Goal: Task Accomplishment & Management: Complete application form

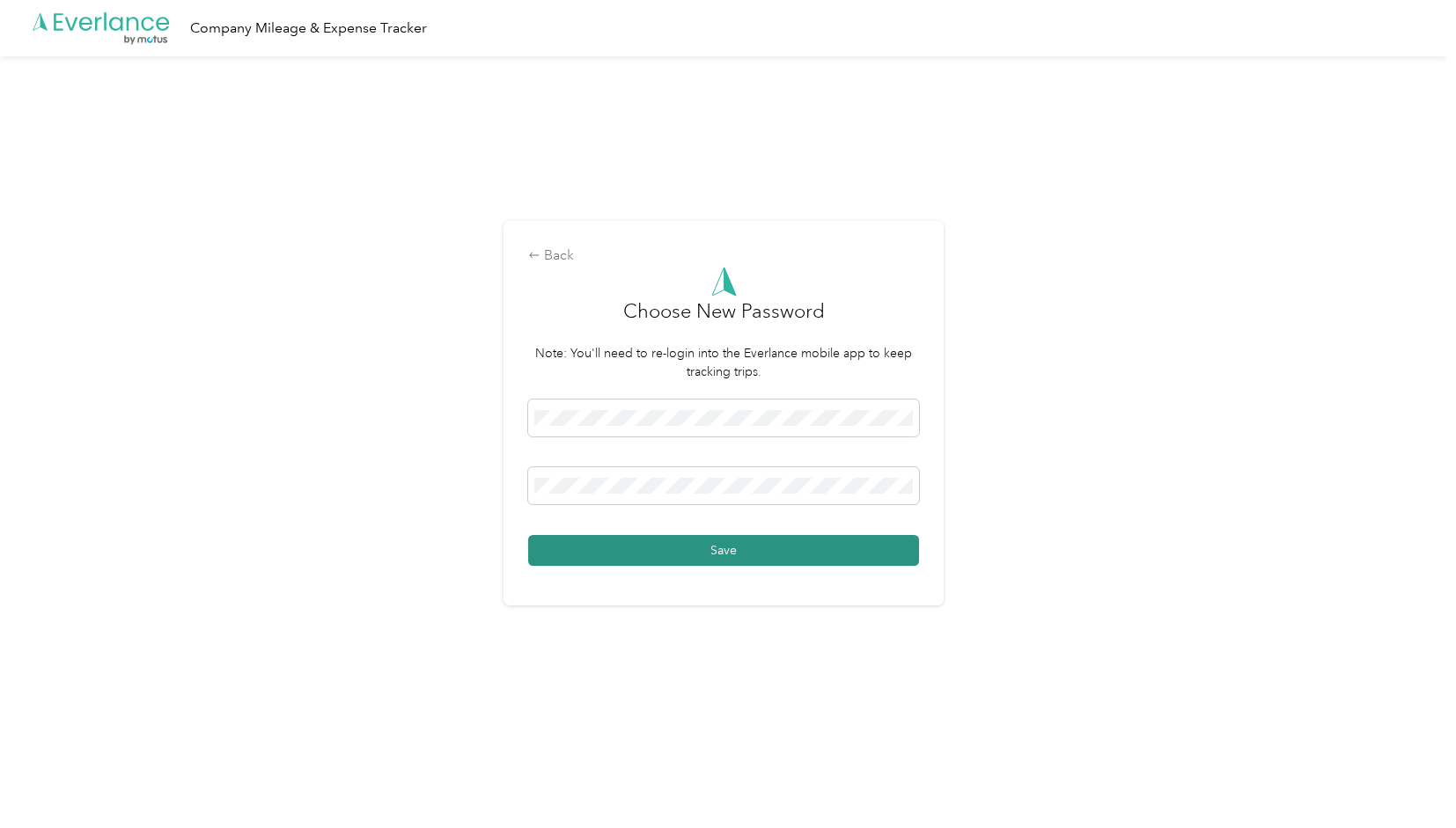
click at [697, 537] on button "Save" at bounding box center [724, 551] width 391 height 31
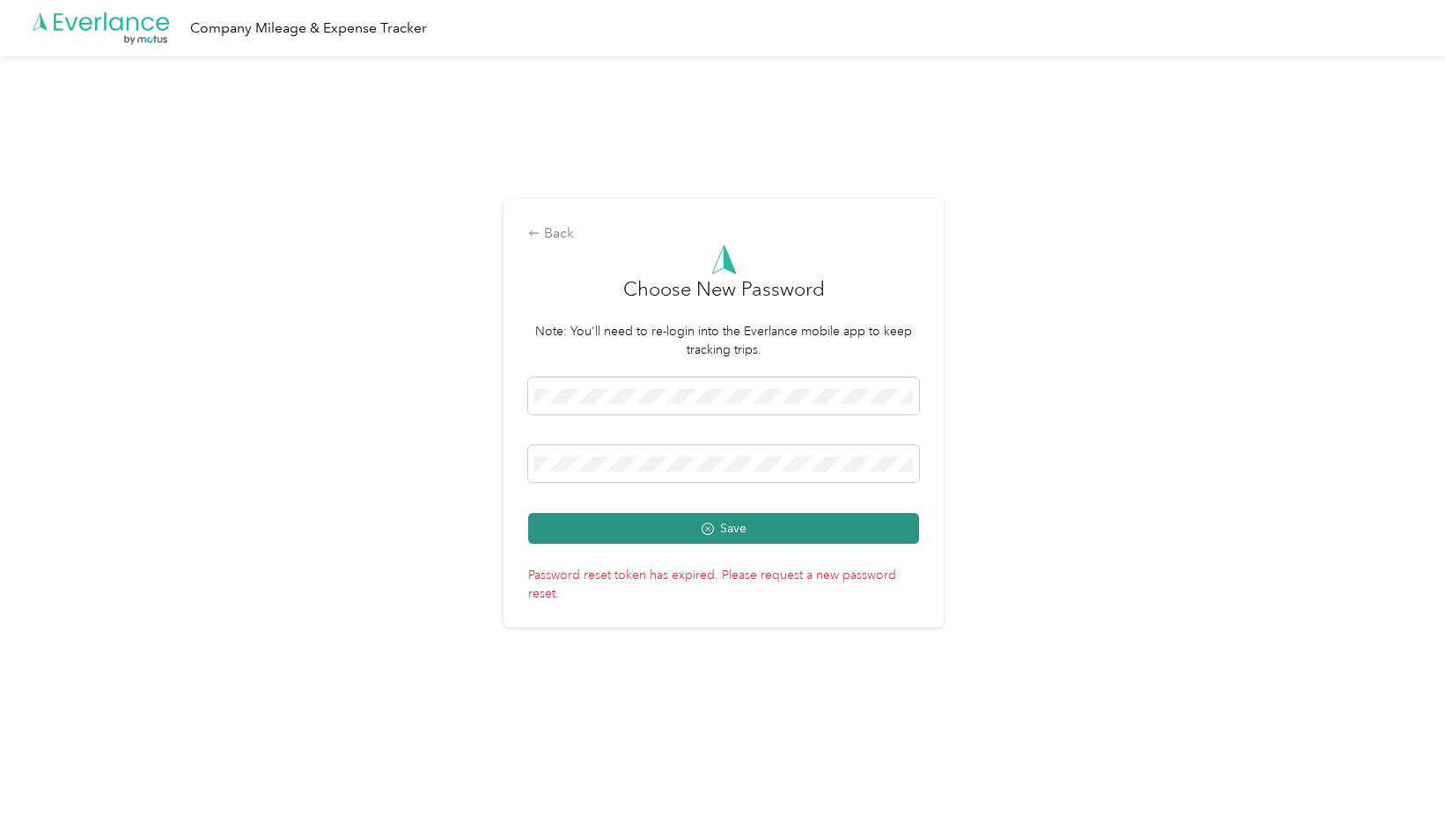
click at [662, 527] on button "Save" at bounding box center [724, 529] width 391 height 31
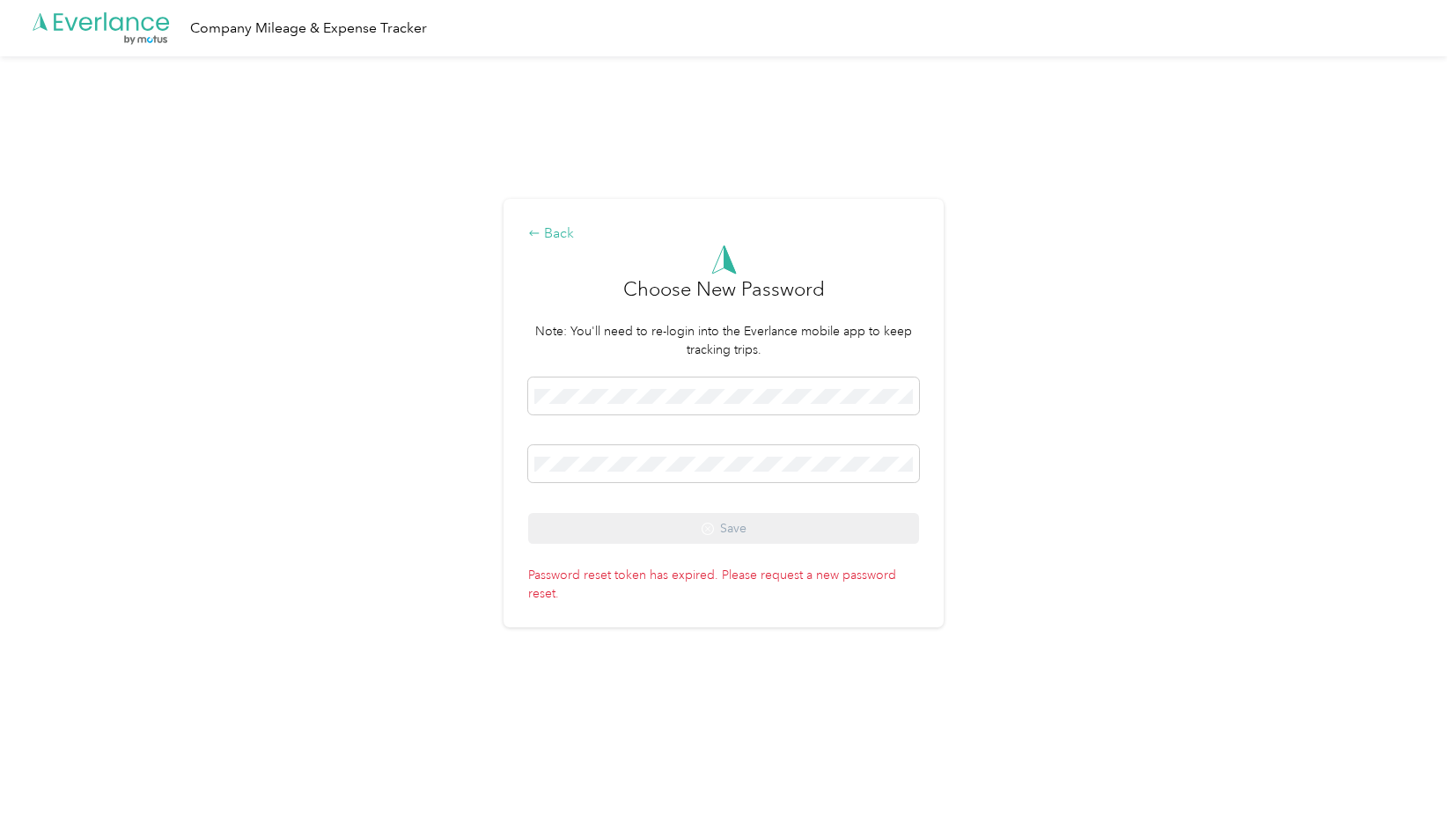
click at [548, 224] on div "Back" at bounding box center [724, 234] width 391 height 21
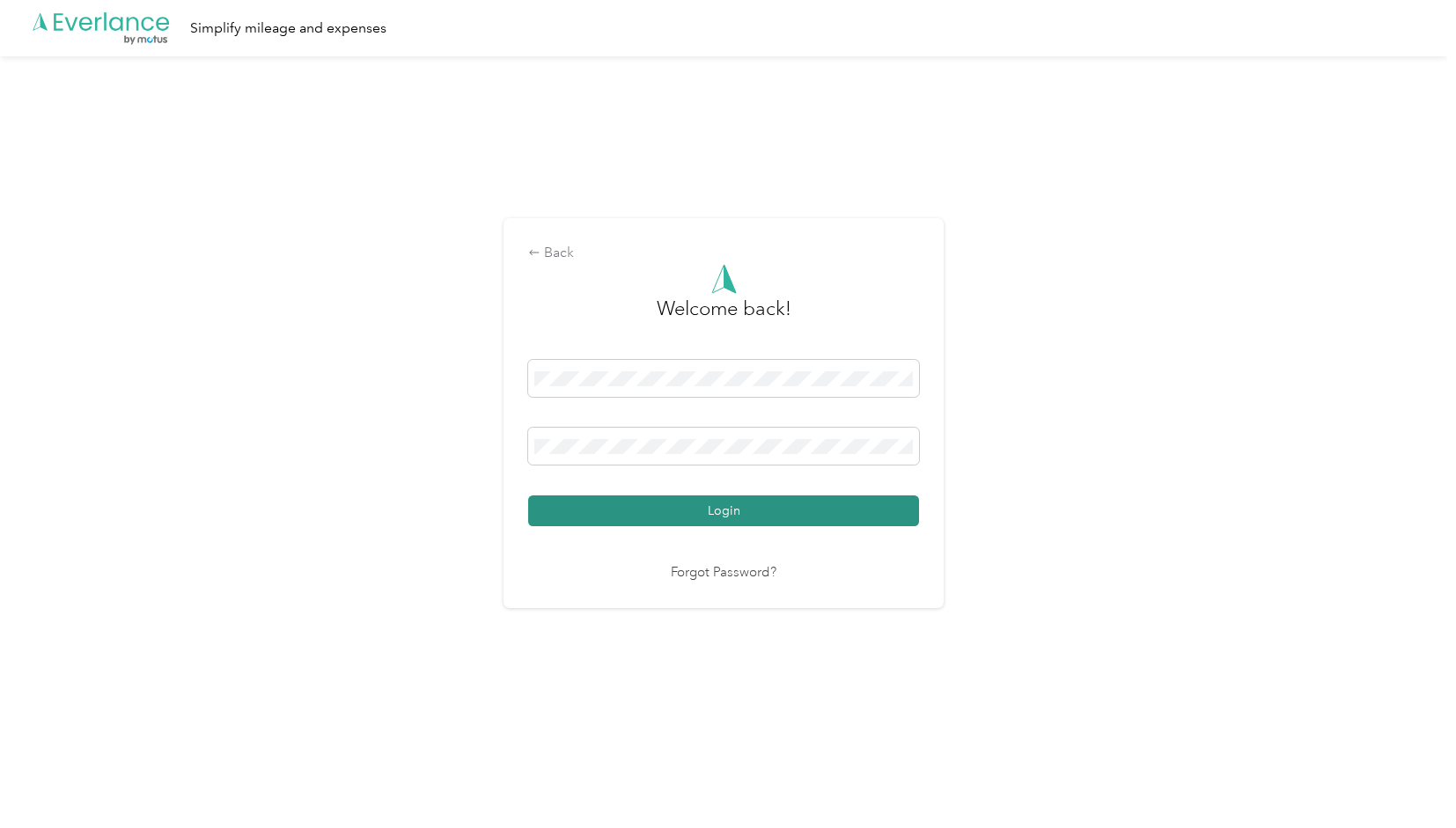
click at [716, 498] on button "Login" at bounding box center [724, 511] width 391 height 31
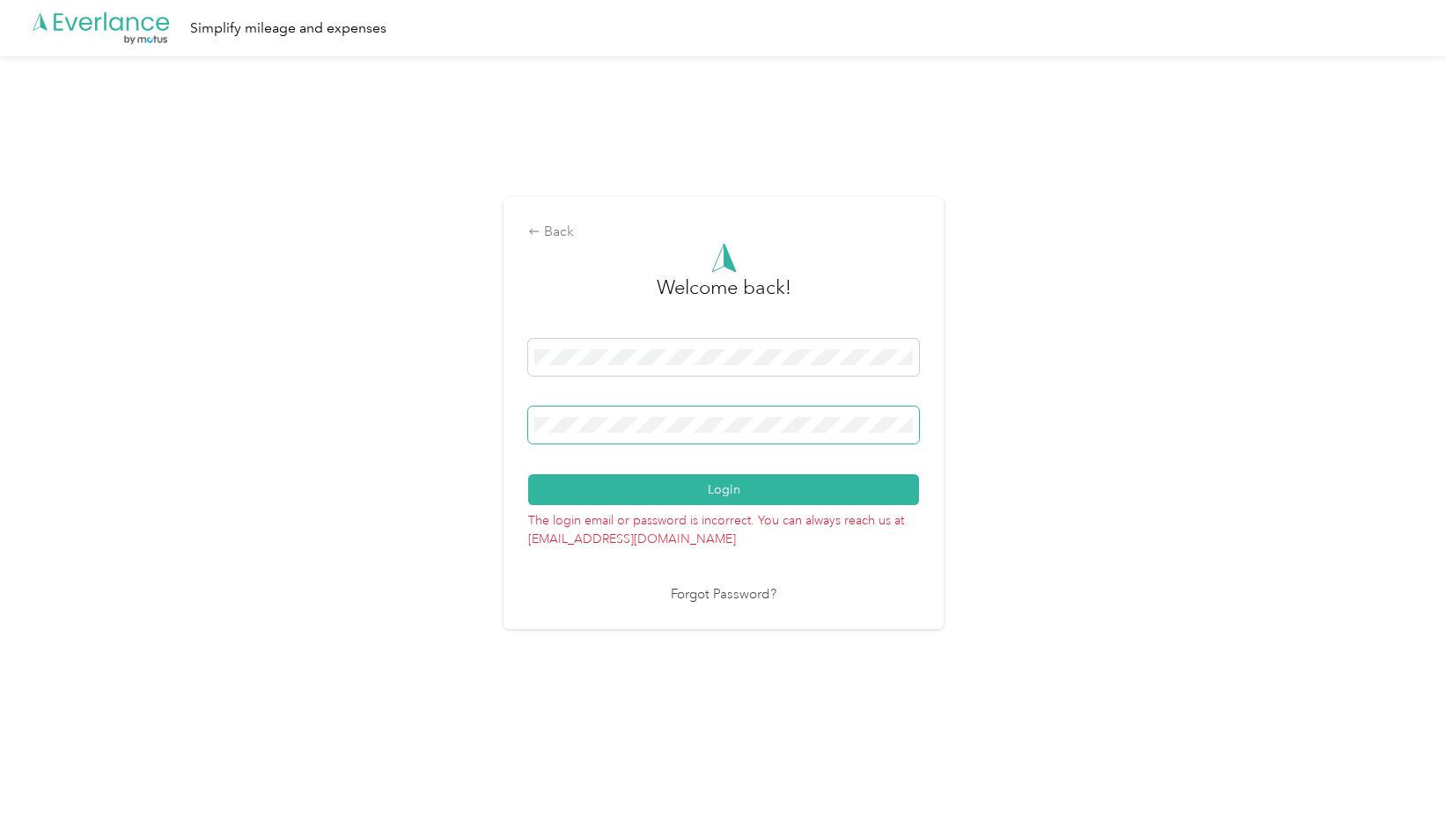
click at [713, 433] on span at bounding box center [724, 425] width 391 height 37
click at [746, 490] on button "Login" at bounding box center [724, 490] width 391 height 31
click at [715, 601] on link "Forgot Password?" at bounding box center [724, 595] width 106 height 20
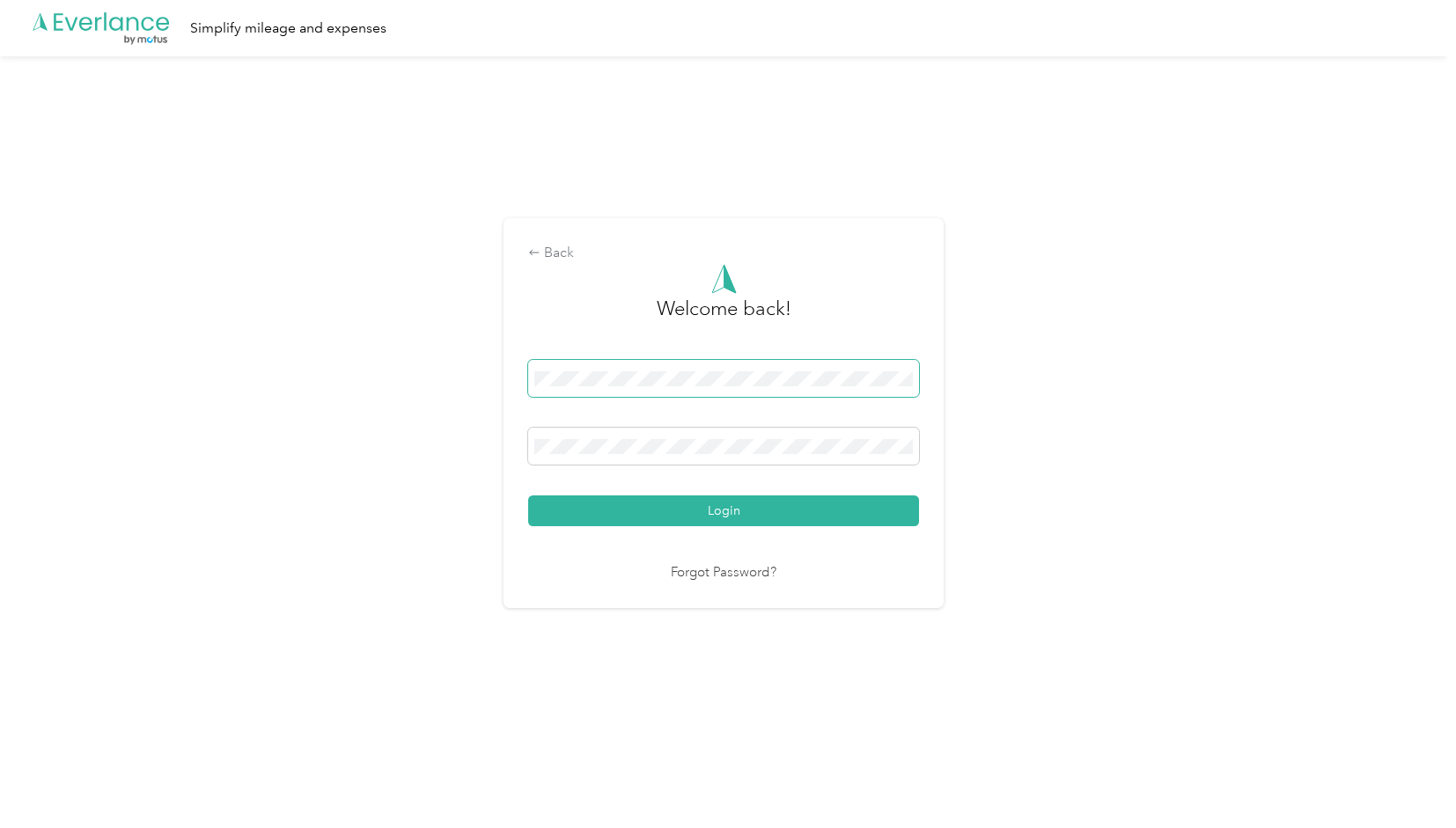
click at [590, 367] on span at bounding box center [724, 378] width 391 height 37
click at [701, 517] on button "Login" at bounding box center [724, 511] width 391 height 31
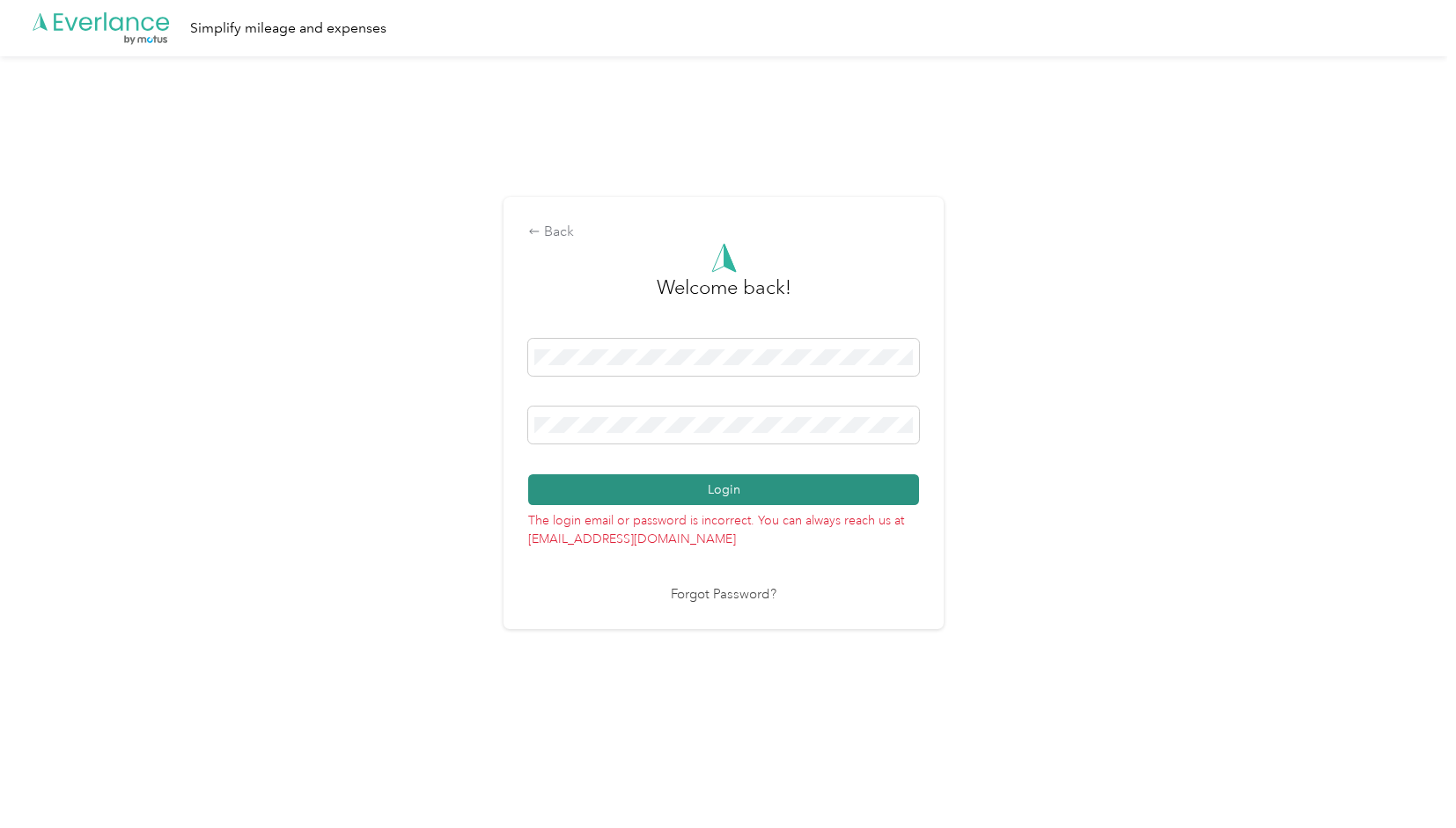
click at [706, 498] on button "Login" at bounding box center [724, 490] width 391 height 31
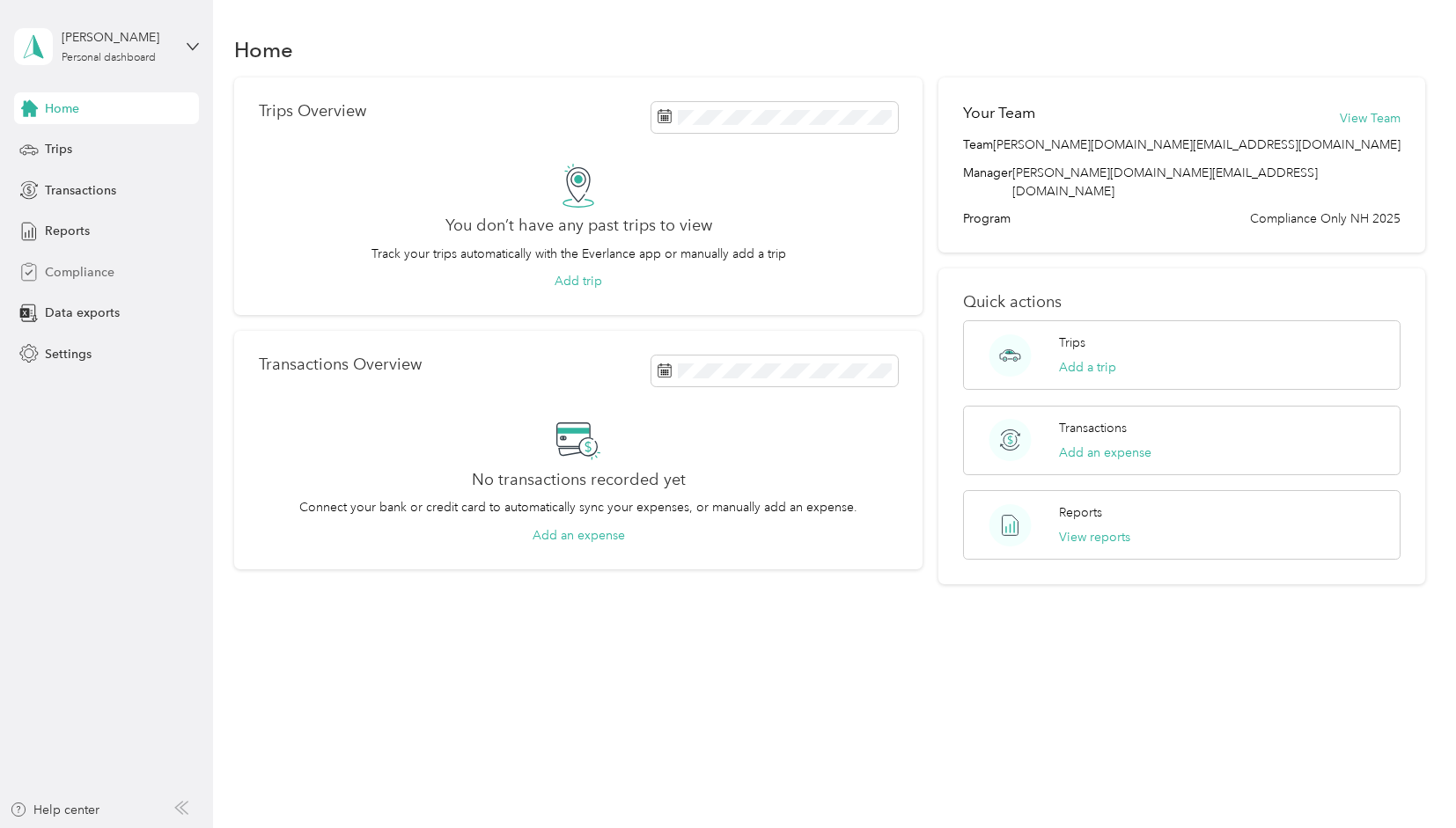
click at [68, 272] on span "Compliance" at bounding box center [80, 272] width 69 height 18
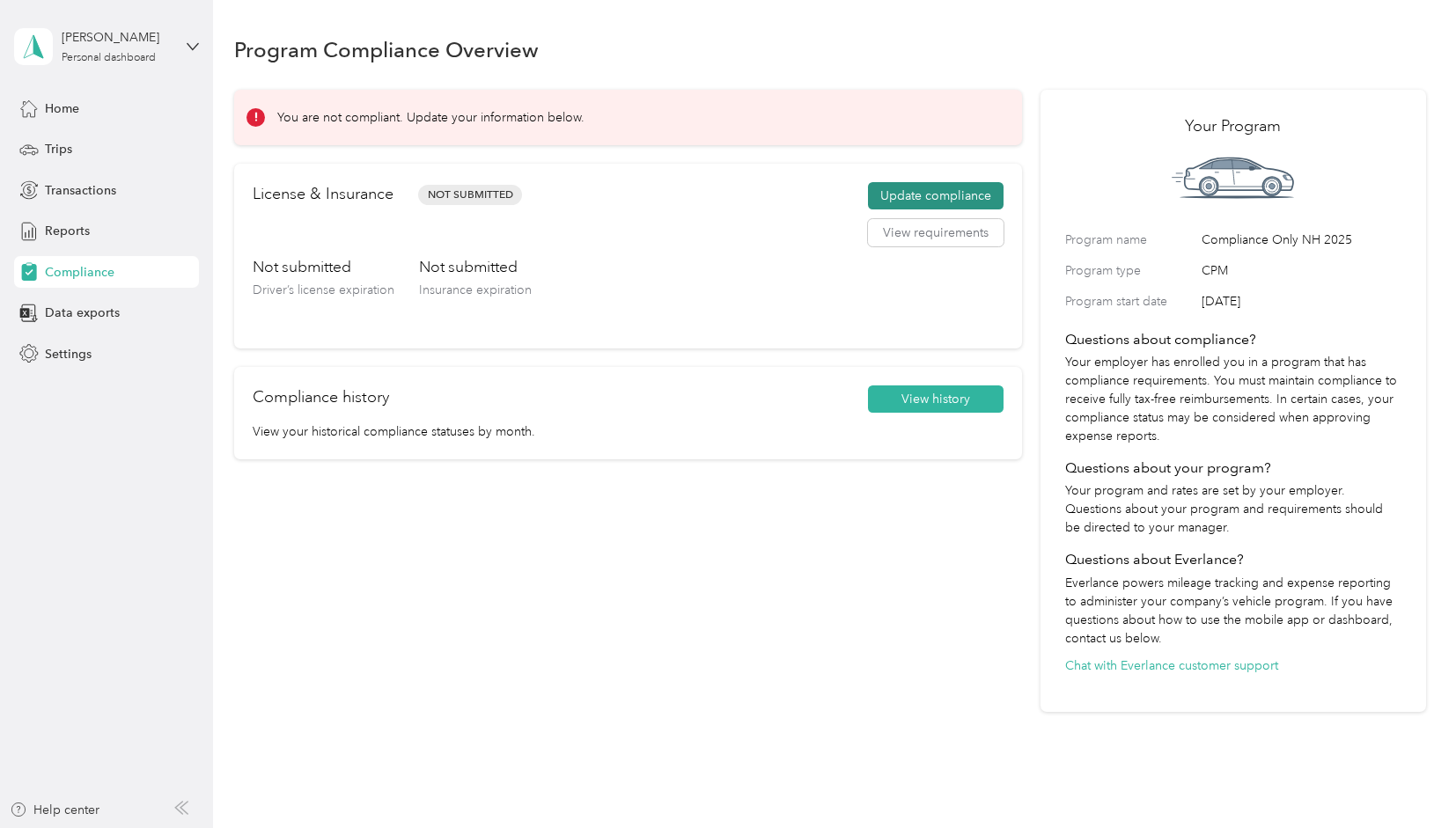
click at [935, 201] on button "Update compliance" at bounding box center [935, 195] width 136 height 28
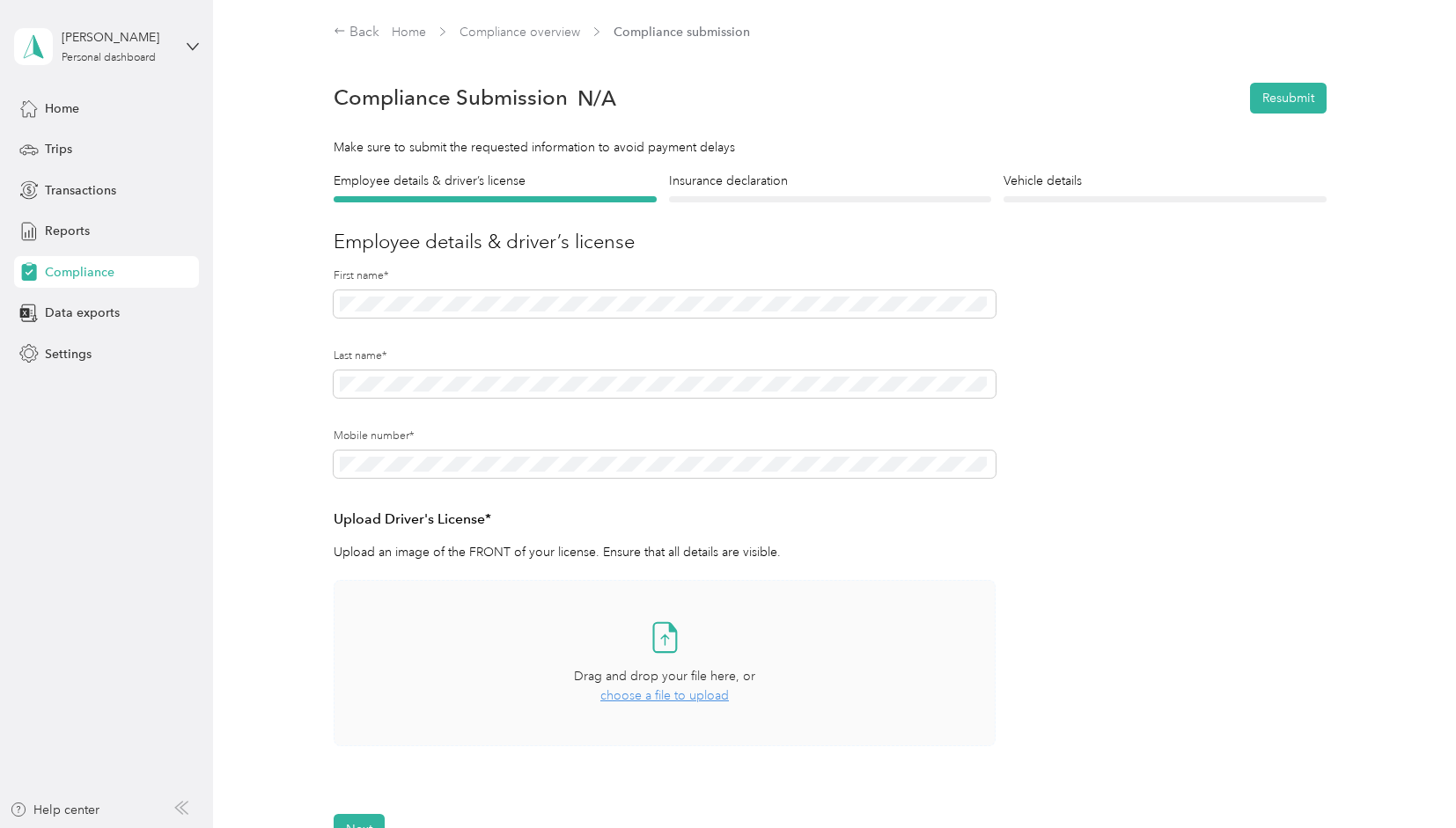
click at [667, 698] on span "choose a file to upload" at bounding box center [664, 696] width 128 height 15
click at [671, 700] on span "choose a file to upload" at bounding box center [664, 696] width 128 height 15
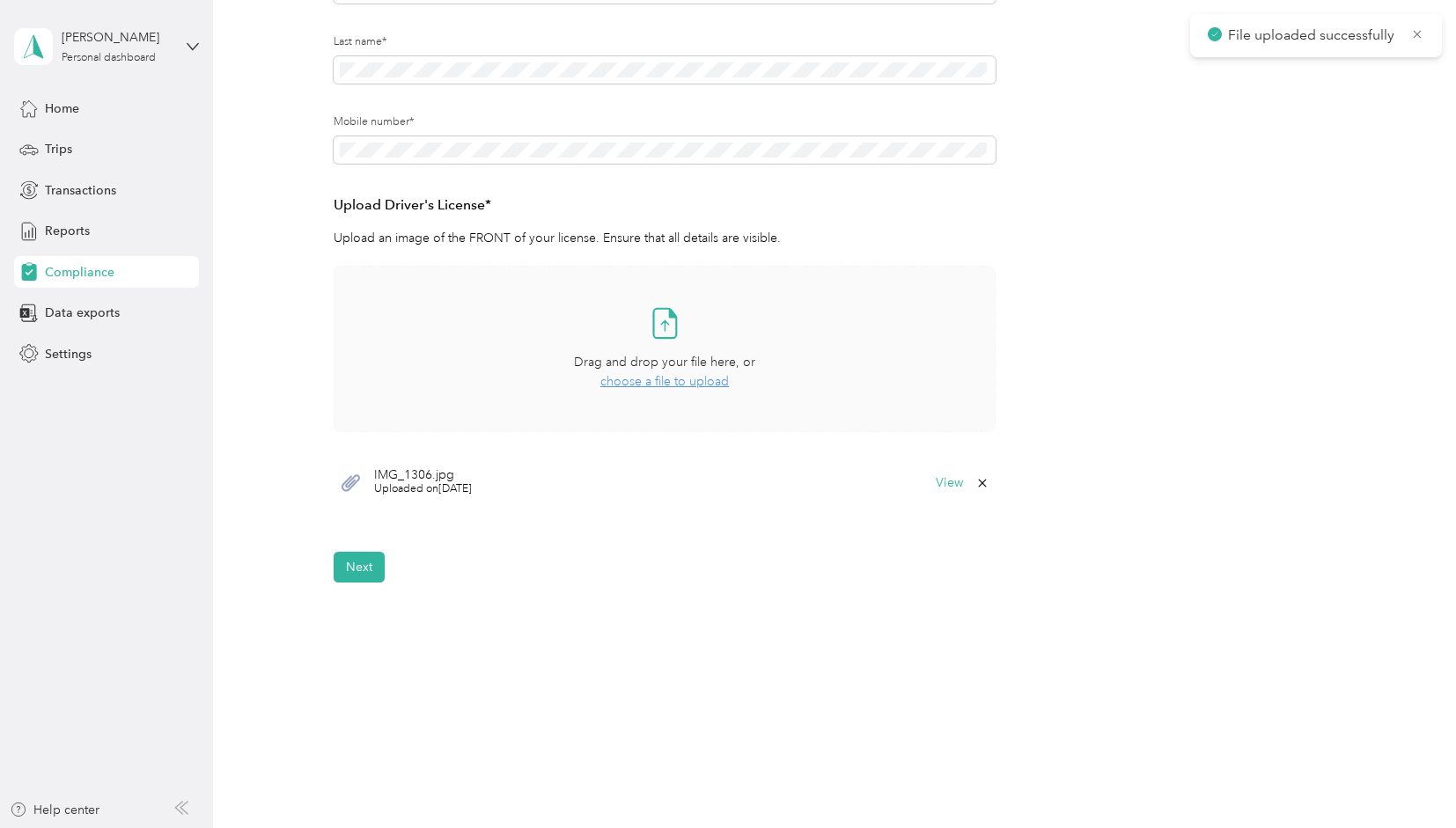
scroll to position [323, 0]
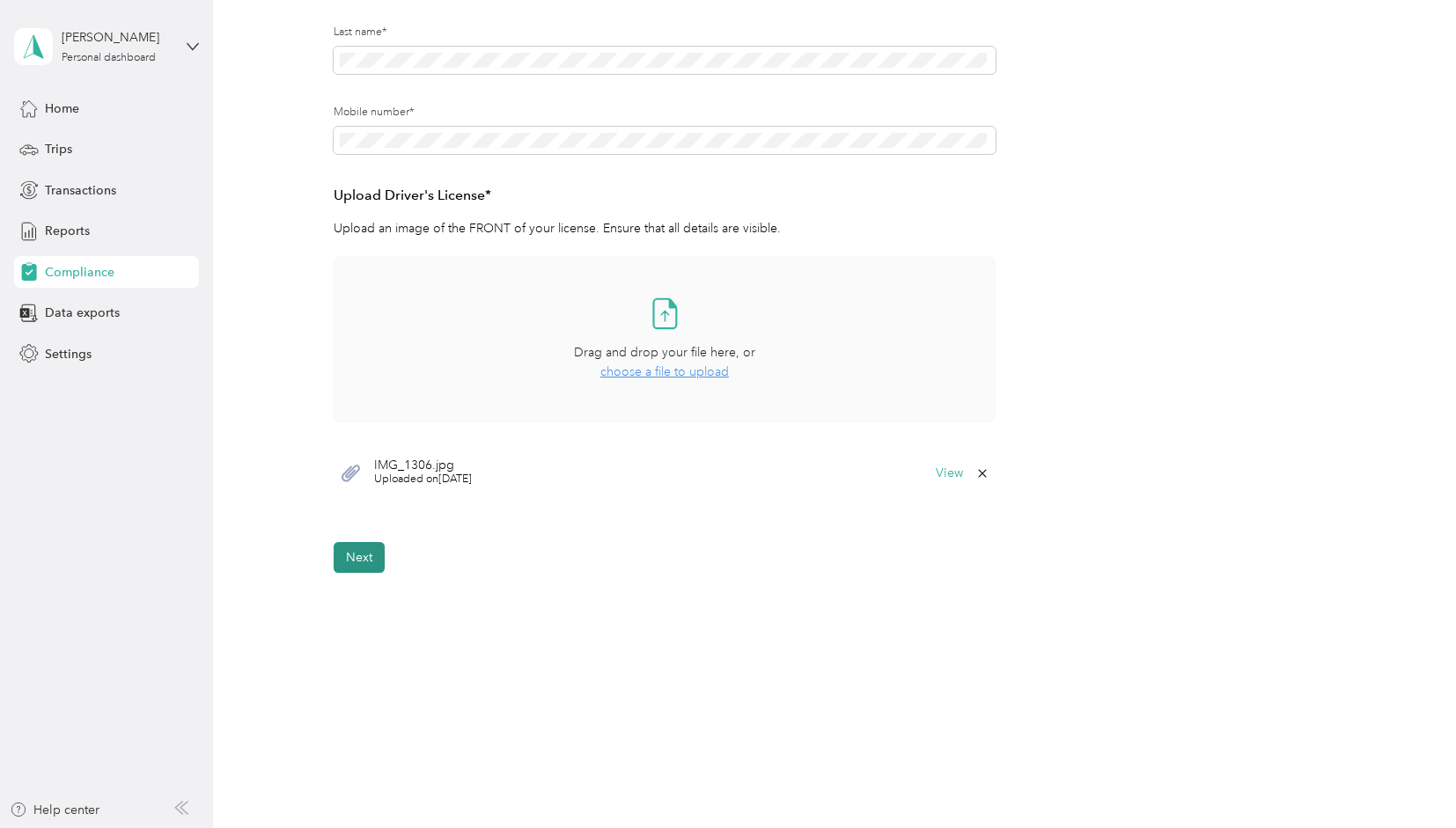
click at [352, 556] on button "Next" at bounding box center [358, 557] width 51 height 31
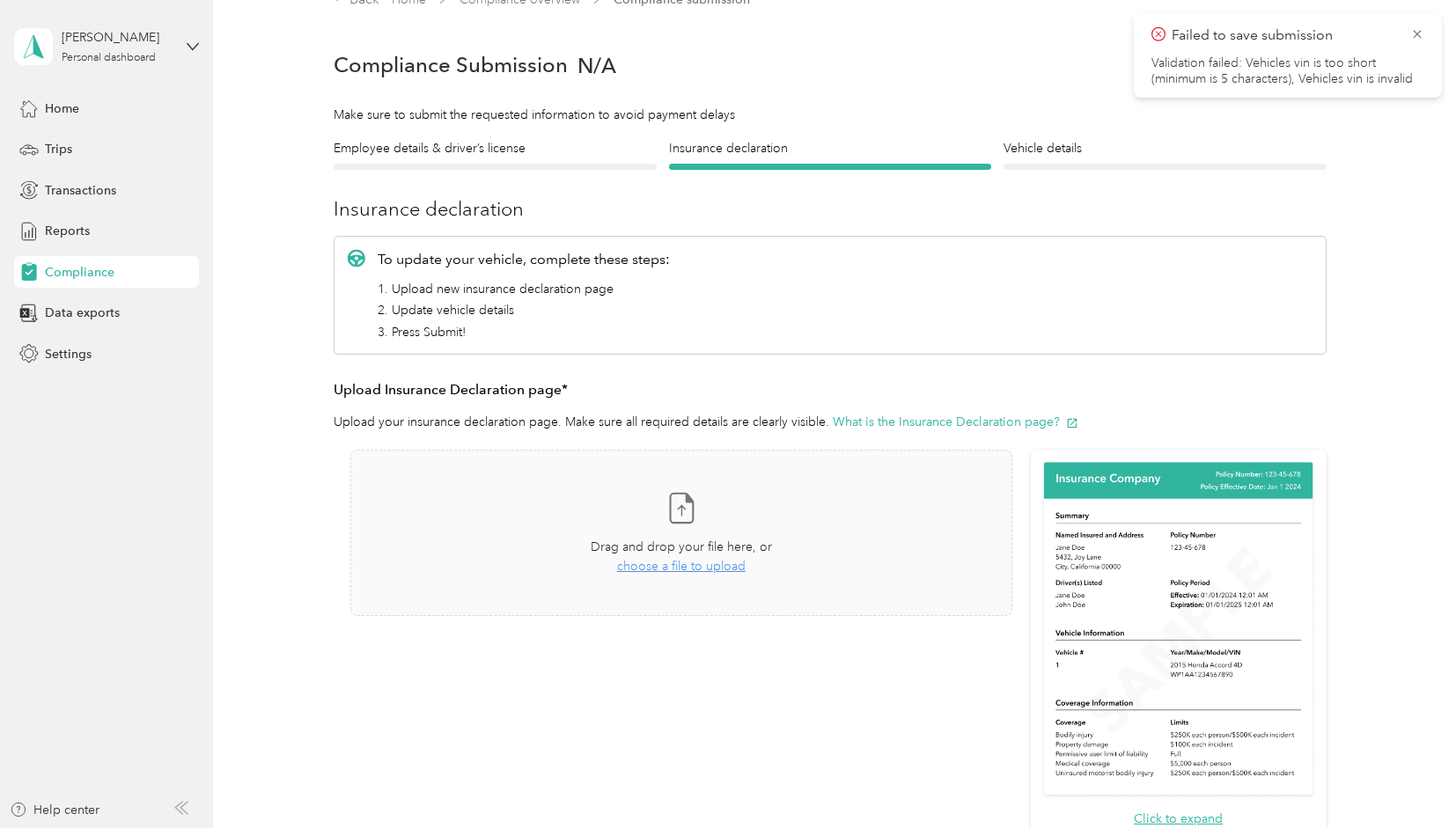
scroll to position [21, 0]
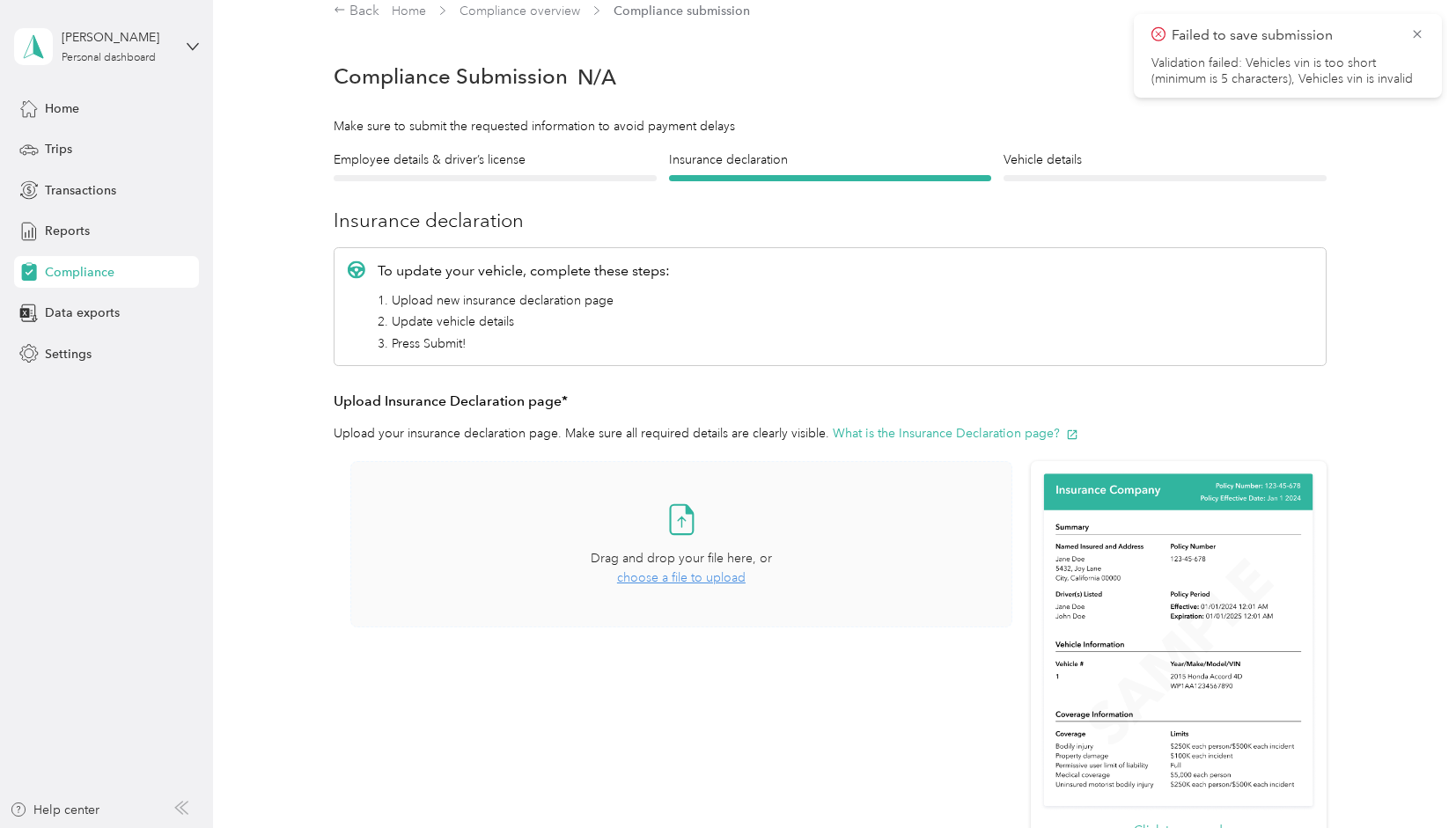
click at [671, 577] on span "choose a file to upload" at bounding box center [681, 578] width 128 height 15
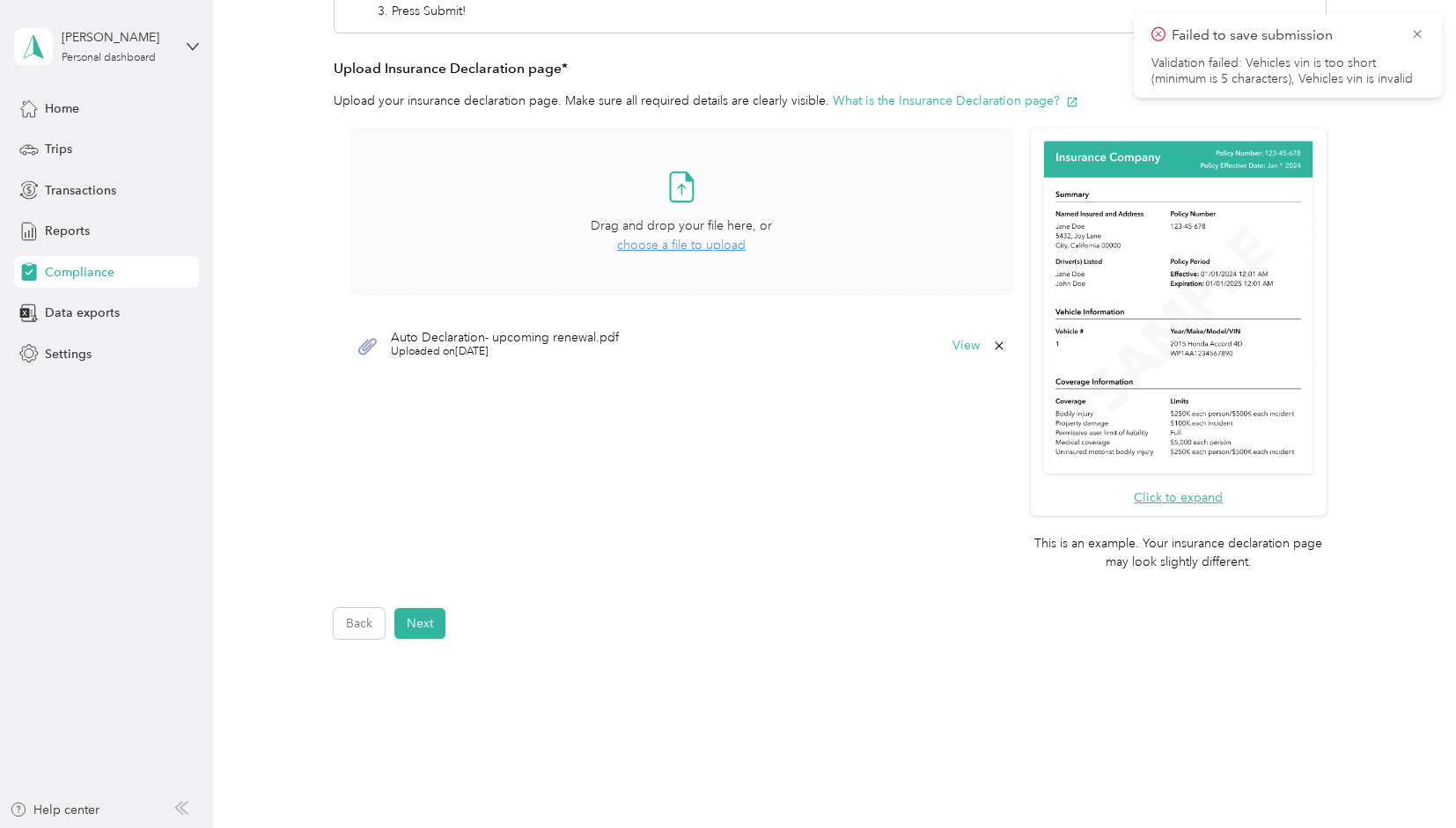
scroll to position [419, 0]
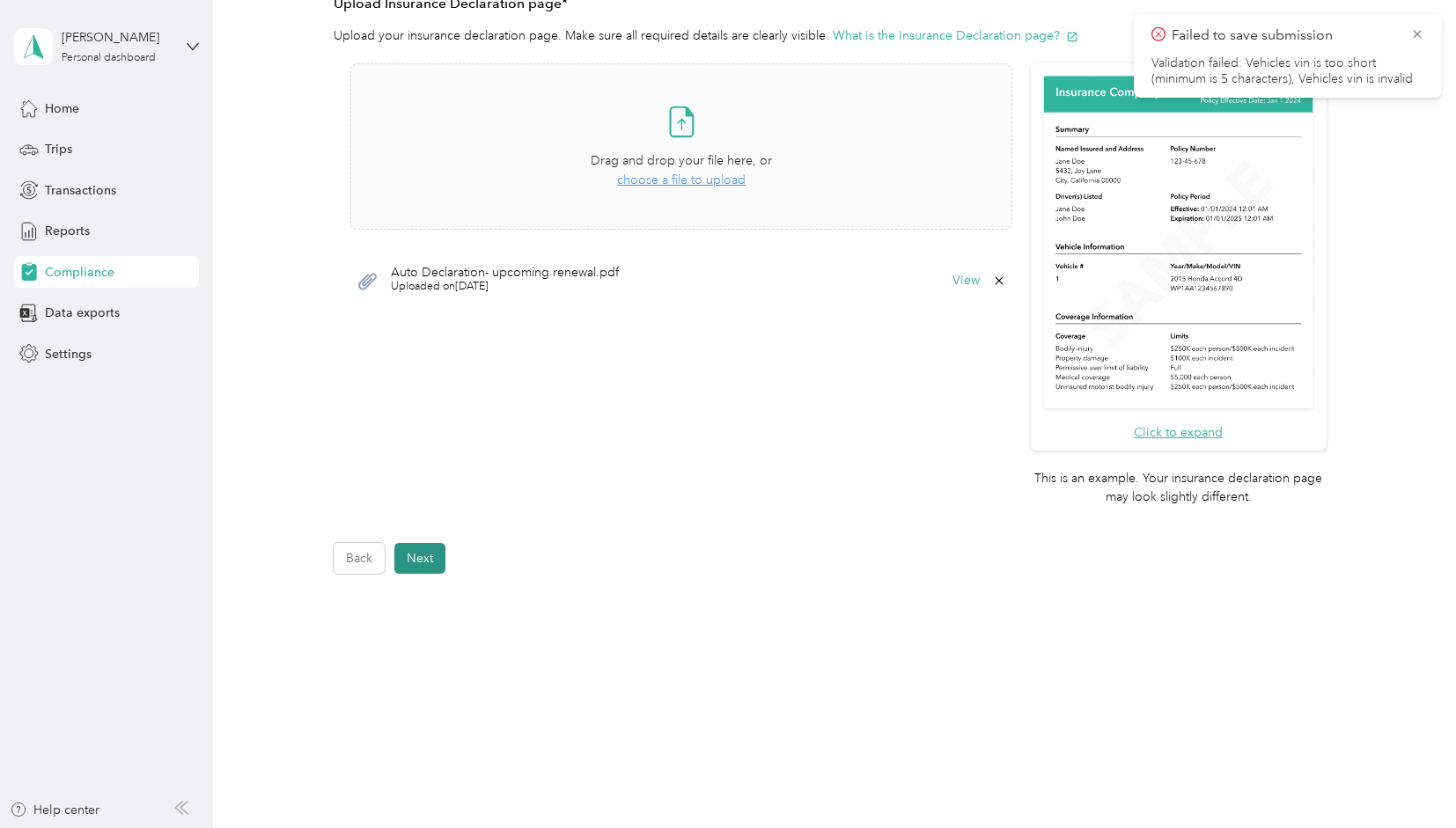
click at [421, 559] on button "Next" at bounding box center [420, 558] width 51 height 31
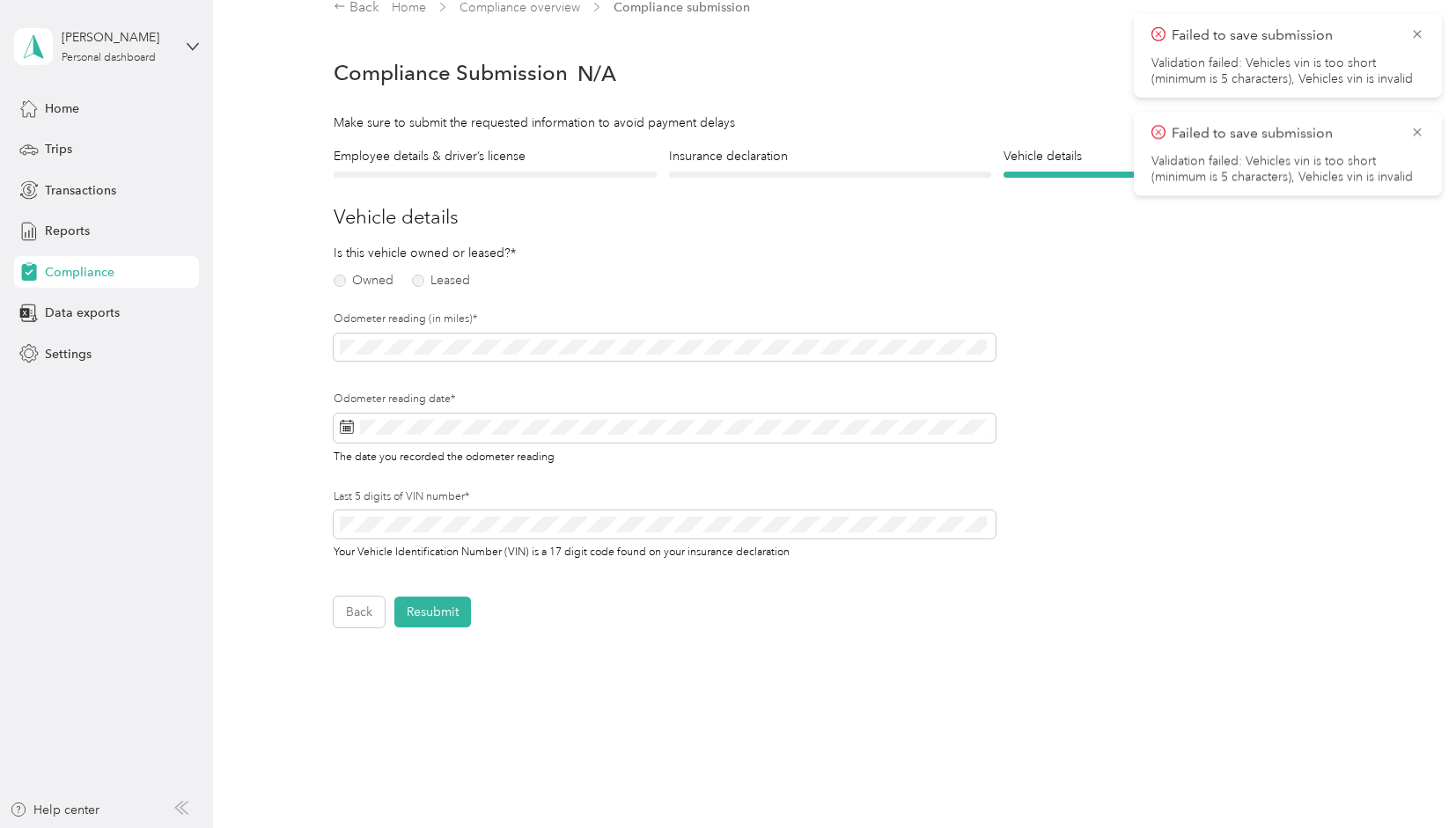
scroll to position [21, 0]
click at [337, 286] on label "Owned" at bounding box center [363, 284] width 60 height 13
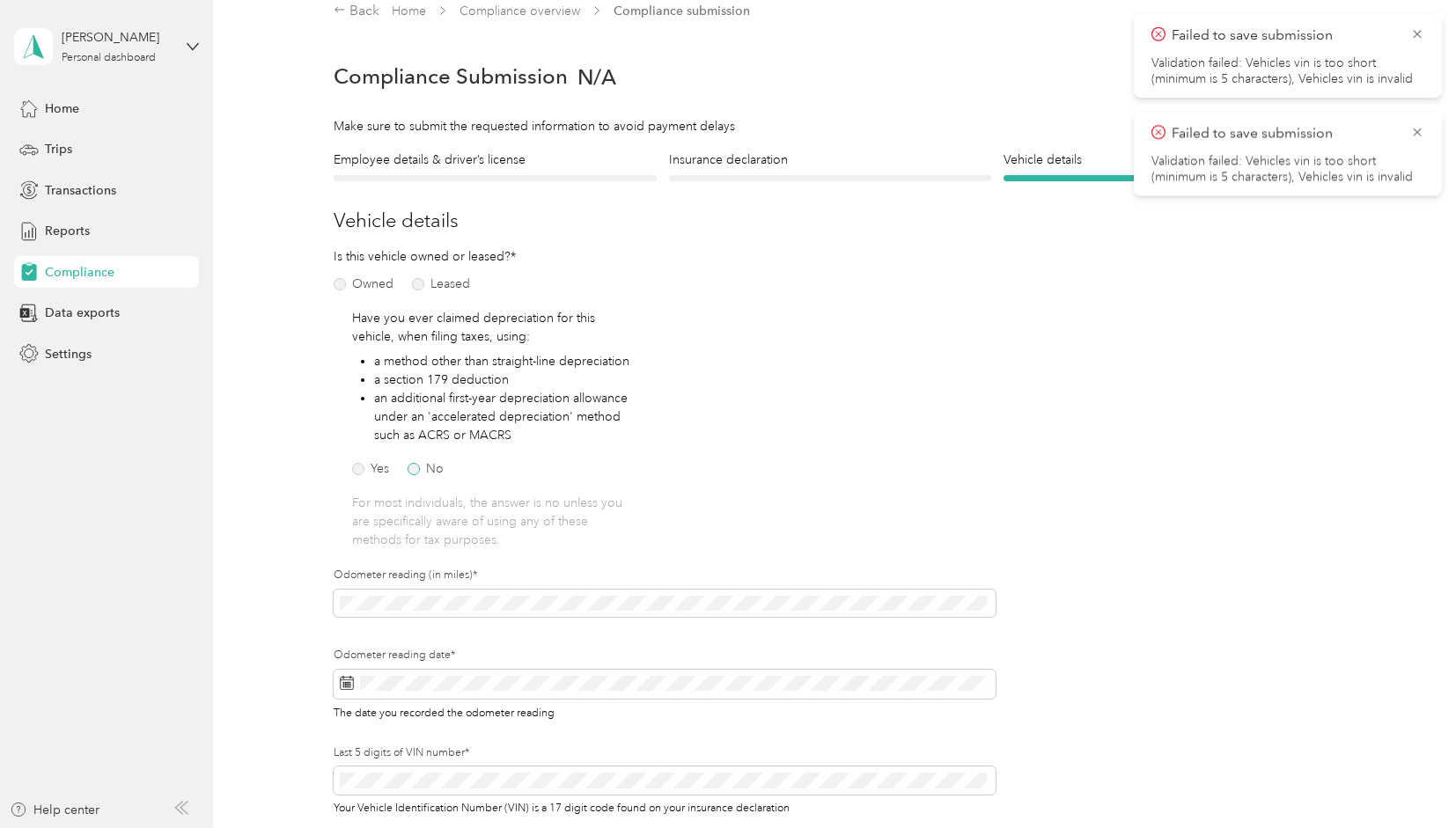
click at [416, 468] on label "No" at bounding box center [425, 469] width 36 height 13
click at [427, 691] on span at bounding box center [663, 685] width 662 height 30
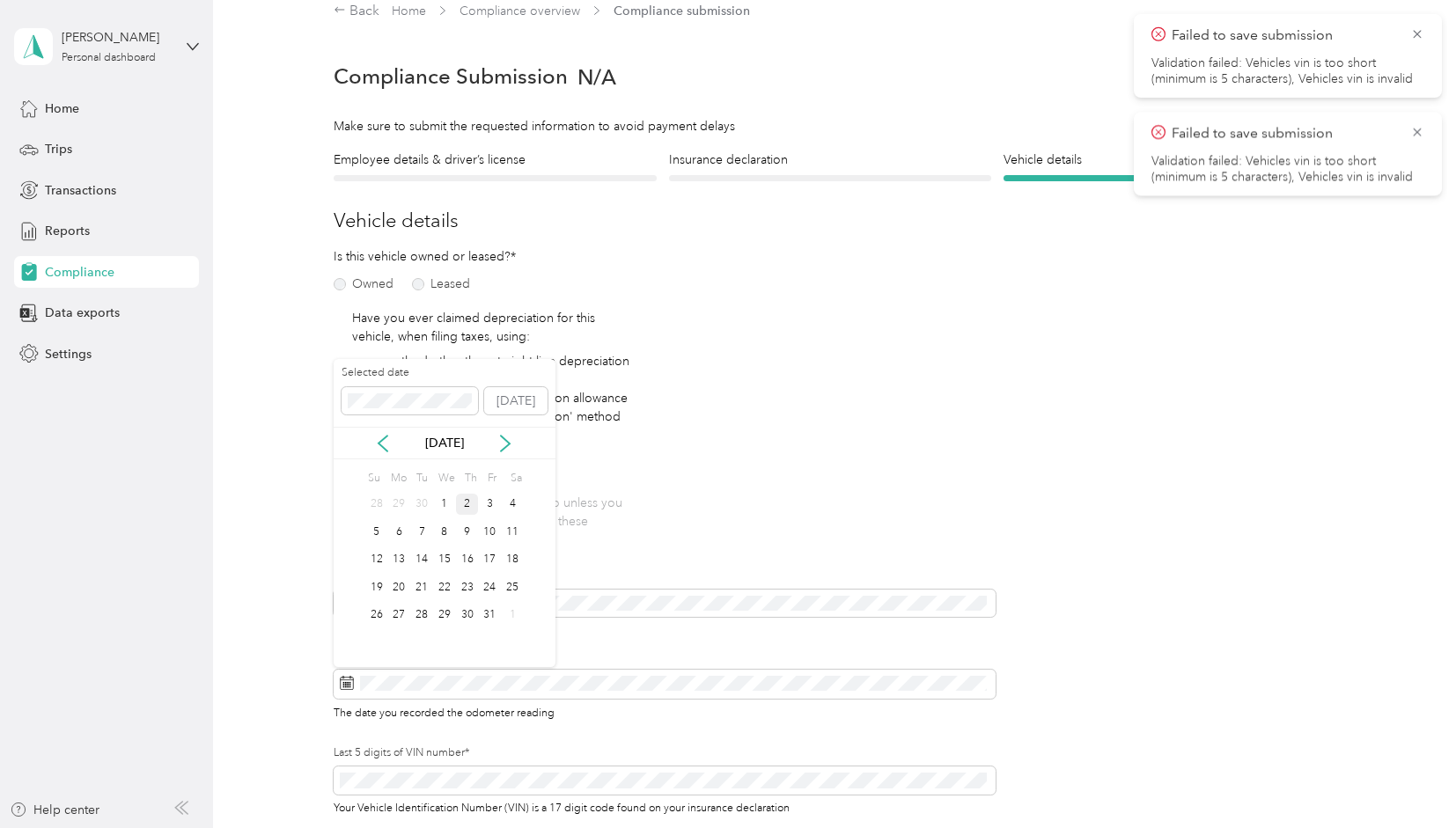
click at [472, 506] on div "2" at bounding box center [468, 505] width 23 height 22
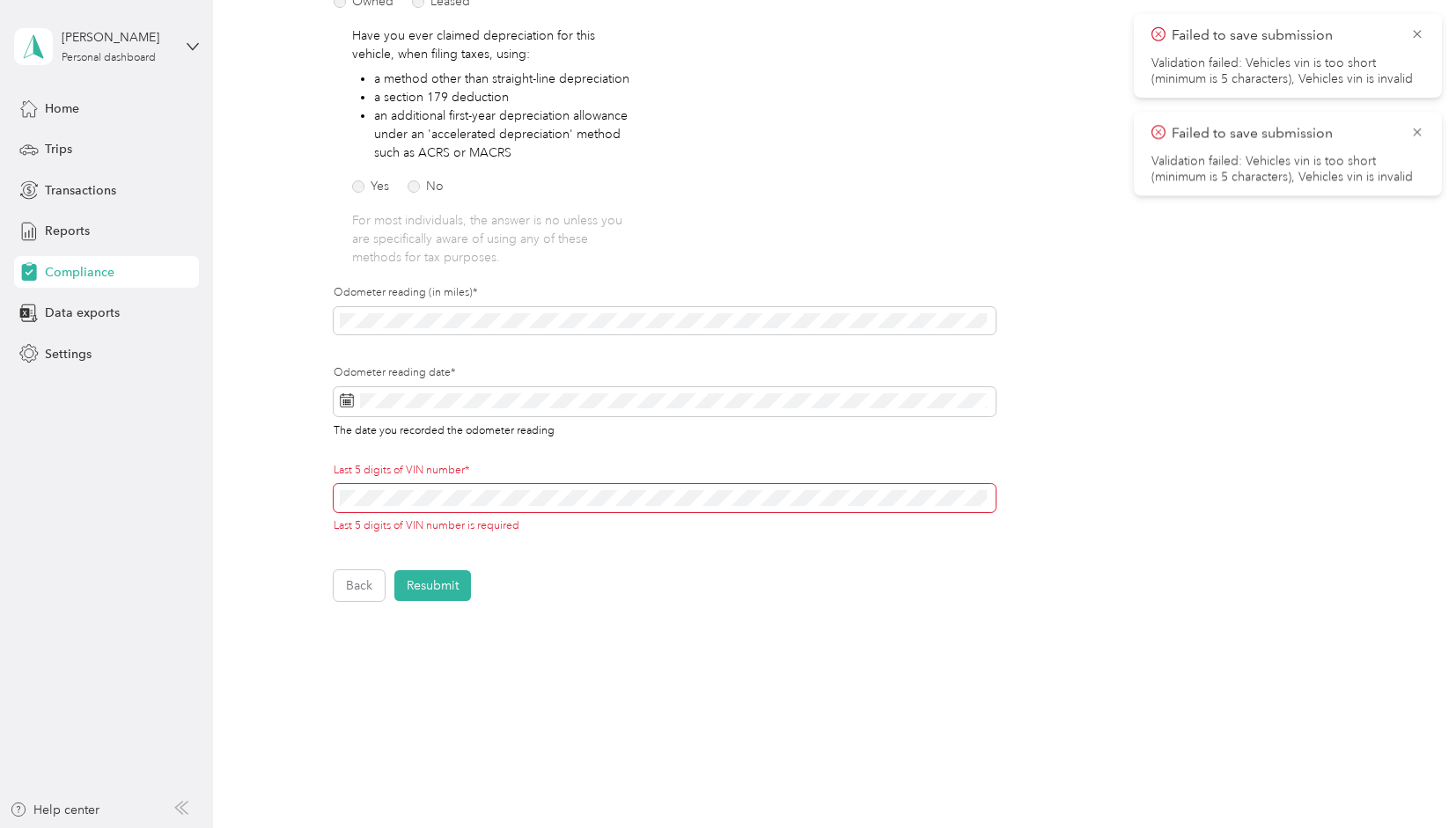
scroll to position [321, 0]
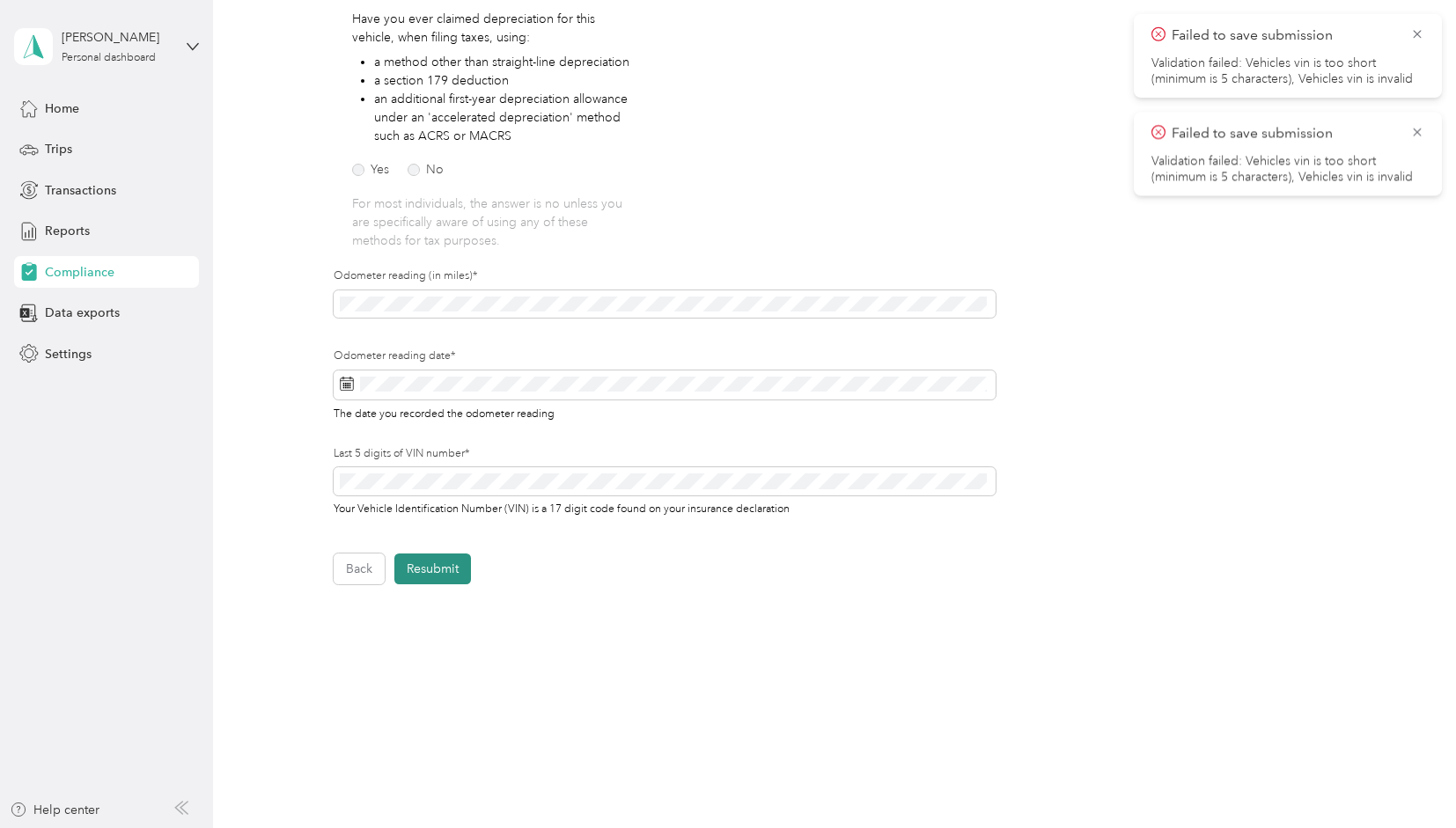
click at [436, 559] on button "Resubmit" at bounding box center [433, 569] width 77 height 31
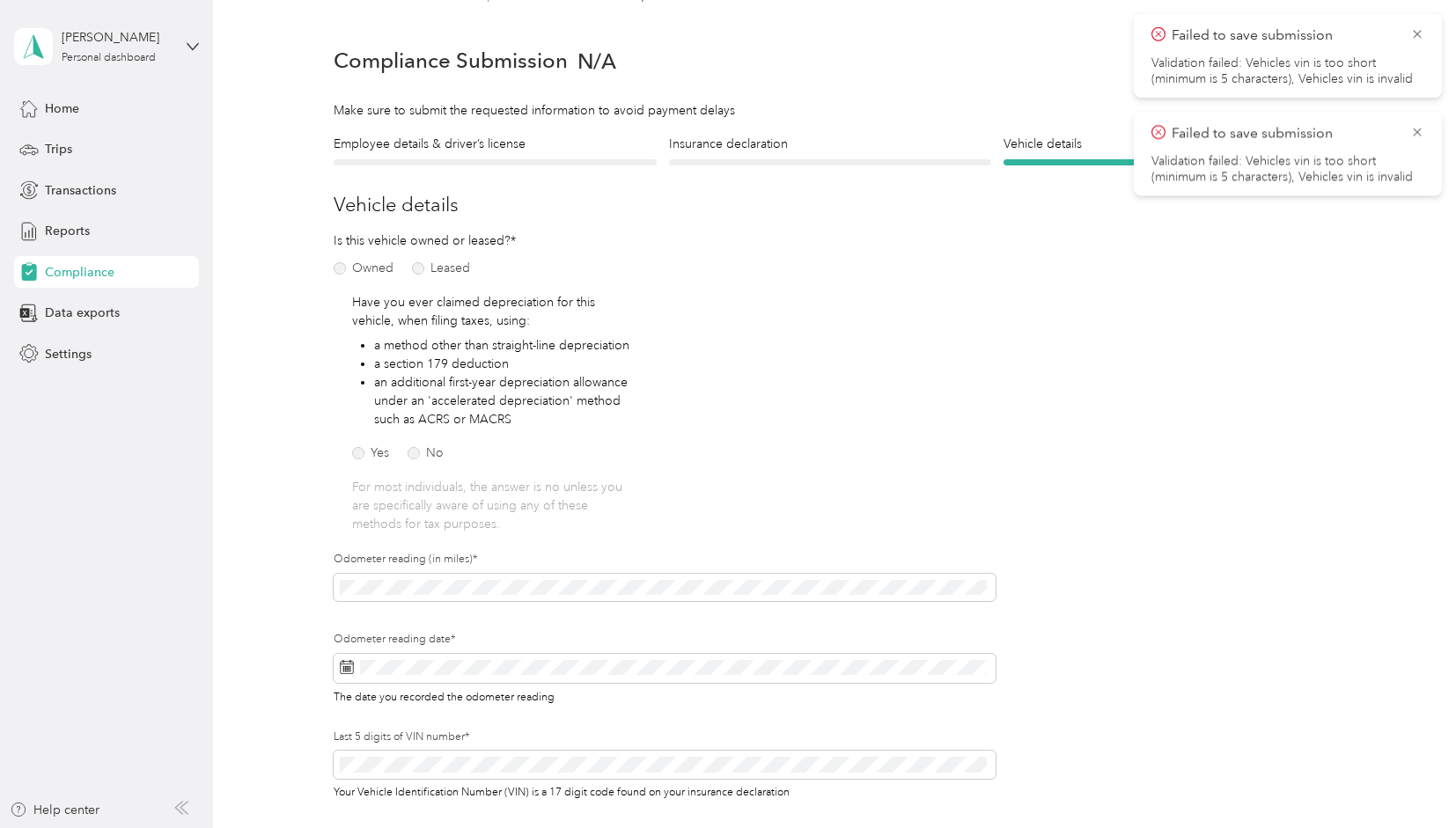
scroll to position [21, 0]
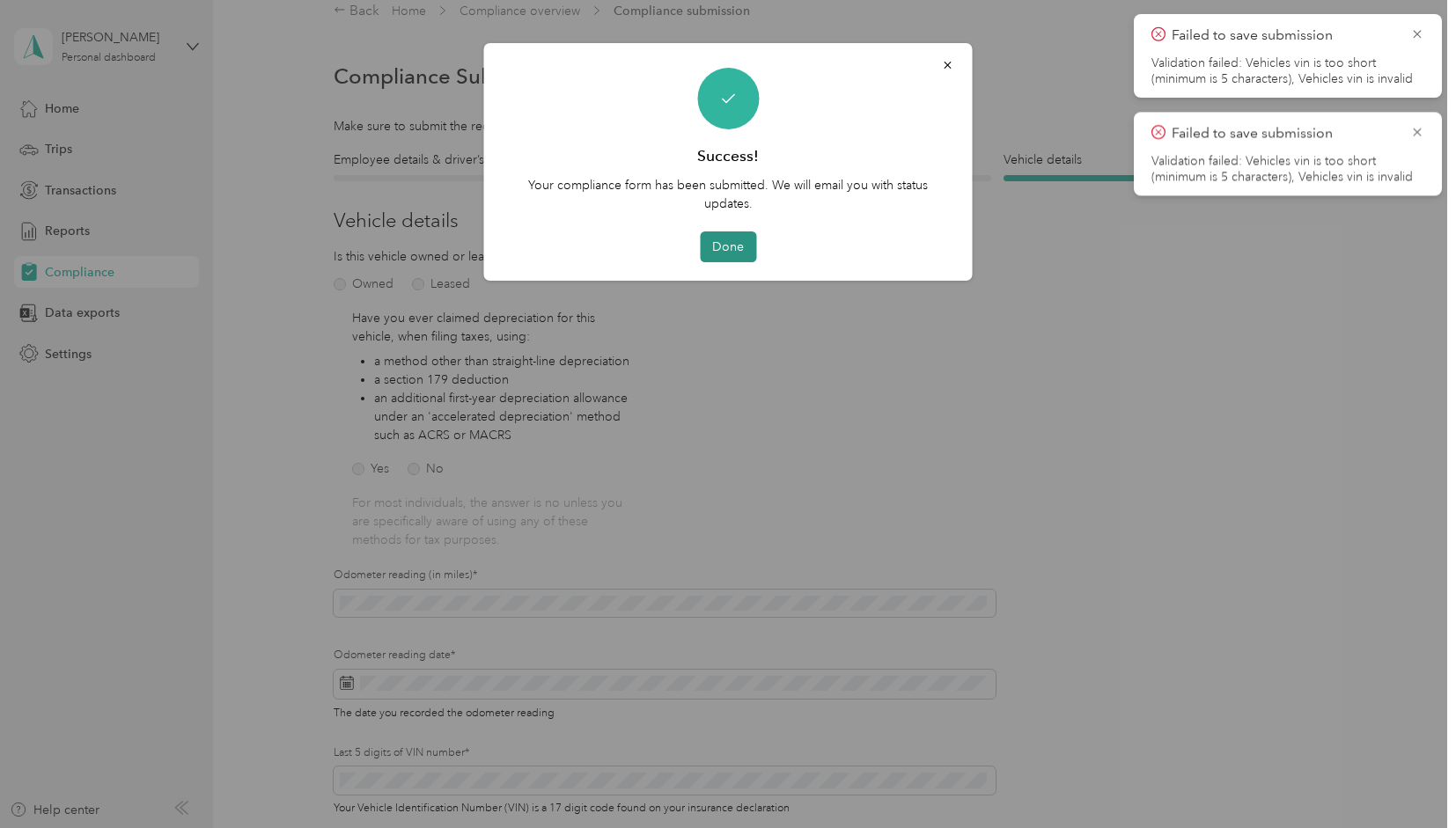
click at [715, 249] on button "Done" at bounding box center [728, 246] width 57 height 31
